Goal: Check status: Check status

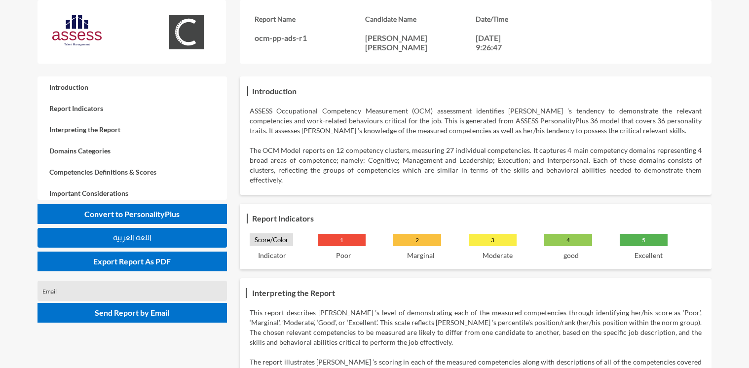
scroll to position [1036, 0]
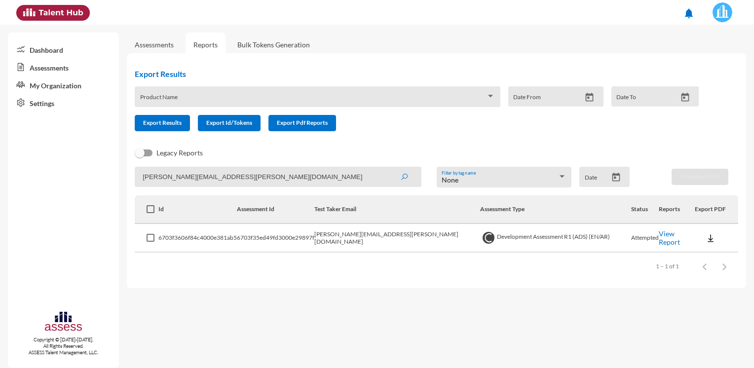
click at [275, 177] on input "ahmed.emara@Hassanallam.com" at bounding box center [278, 177] width 287 height 20
paste input "narden.nasr@h"
type input "narden.nasr@hassanallam.com"
click at [402, 177] on icon "submit" at bounding box center [404, 177] width 8 height 8
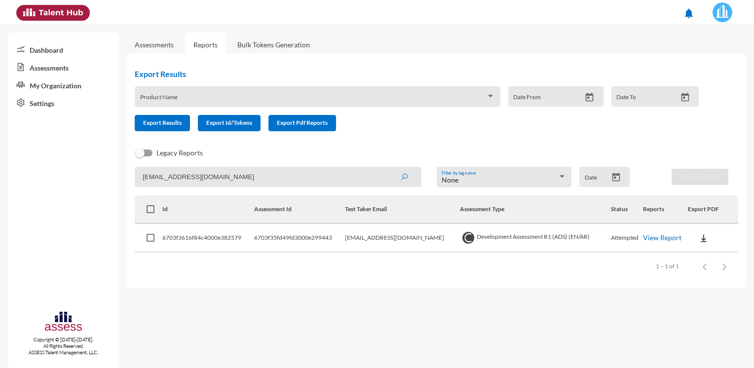
click at [646, 237] on link "View Report" at bounding box center [662, 237] width 38 height 8
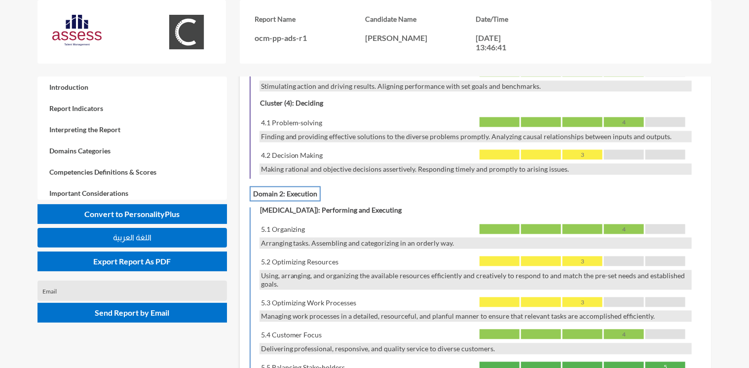
scroll to position [1086, 0]
